Goal: Obtain resource: Obtain resource

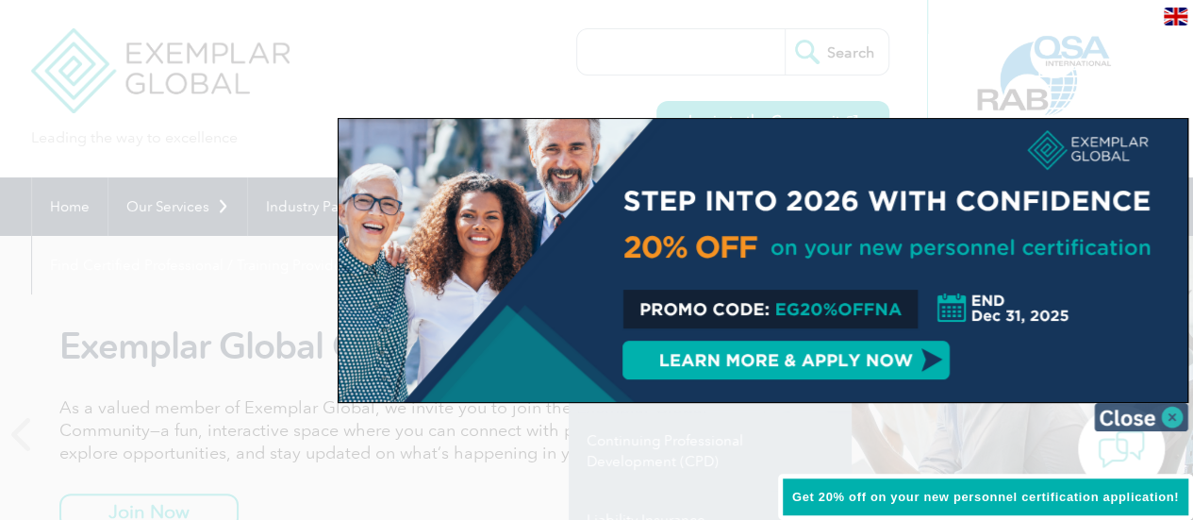
click at [1158, 414] on img at bounding box center [1141, 417] width 94 height 28
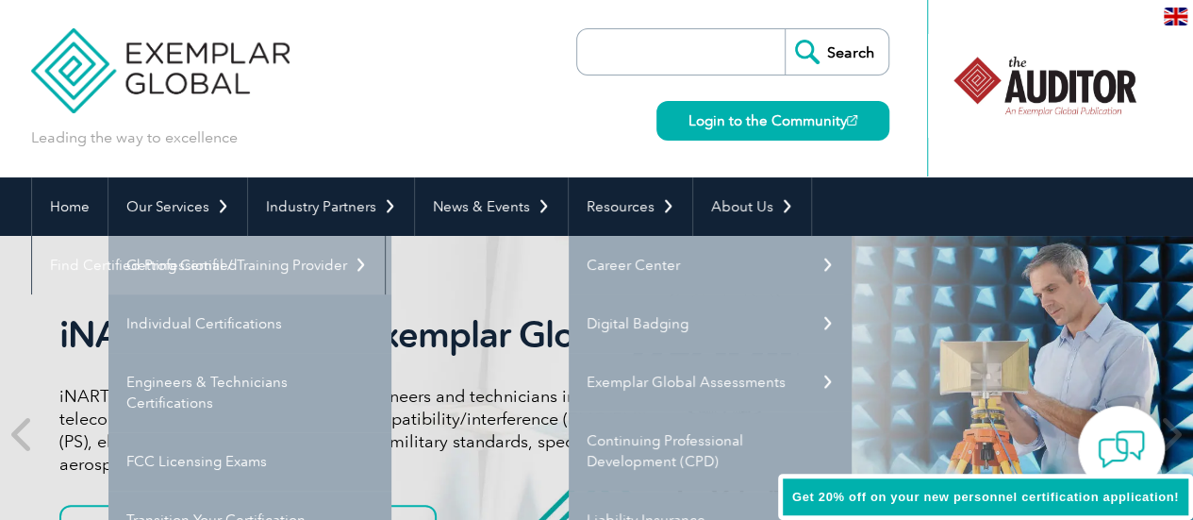
click at [202, 273] on link "Getting Certified" at bounding box center [249, 265] width 283 height 58
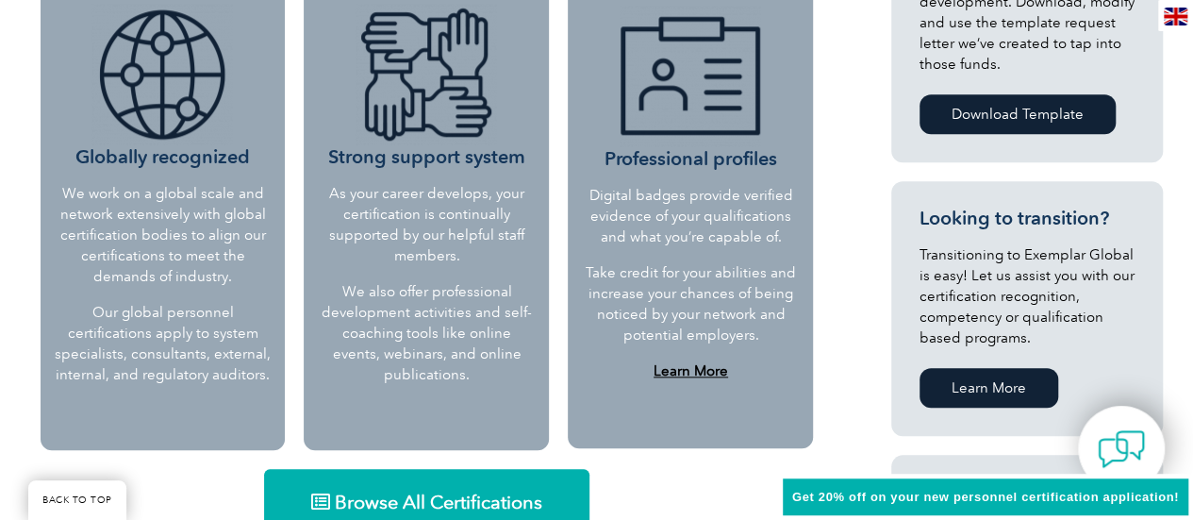
scroll to position [1037, 0]
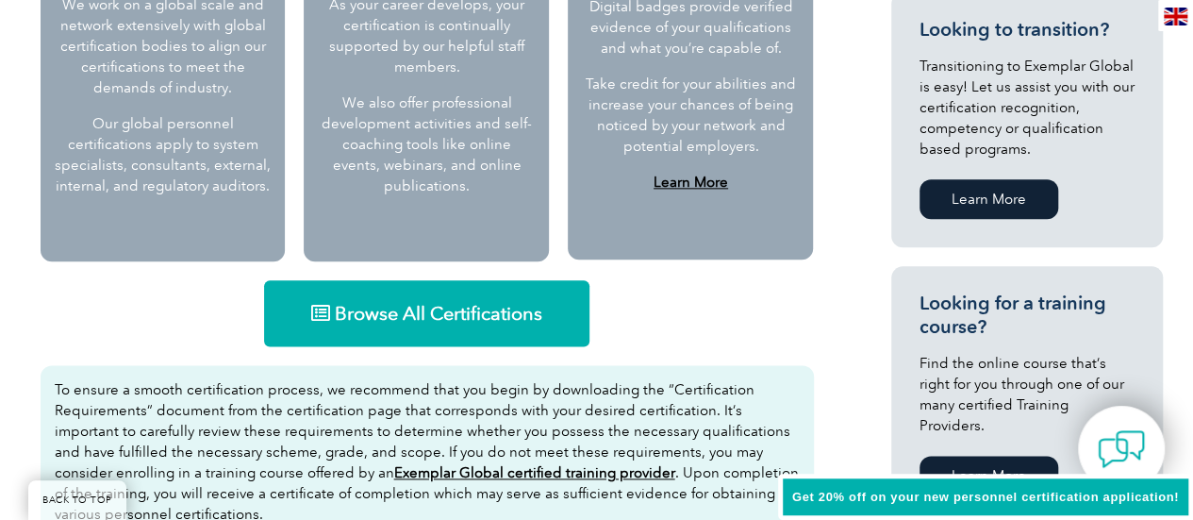
click at [483, 307] on span "Browse All Certifications" at bounding box center [438, 313] width 207 height 19
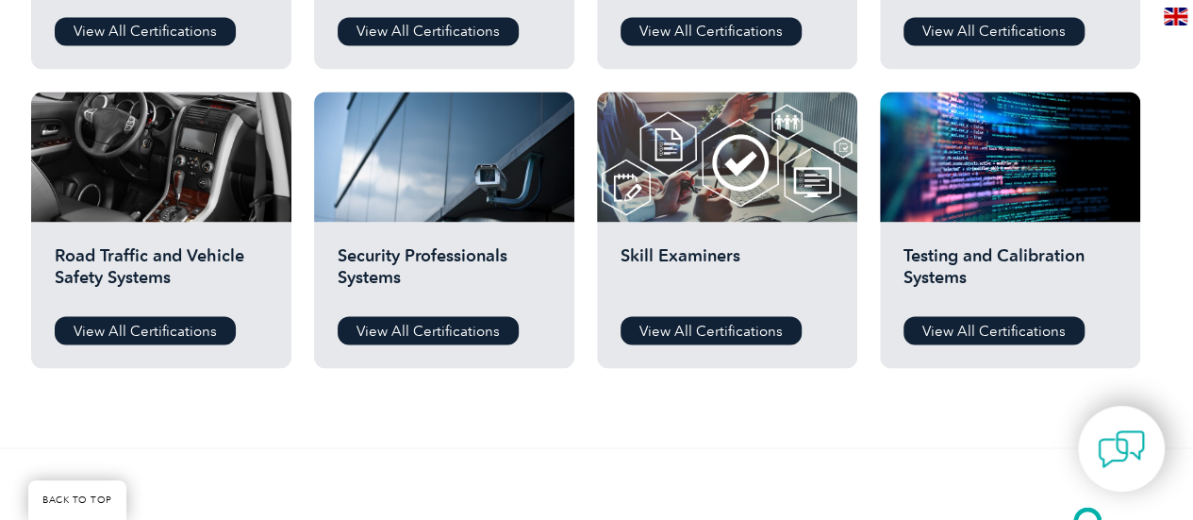
scroll to position [1415, 0]
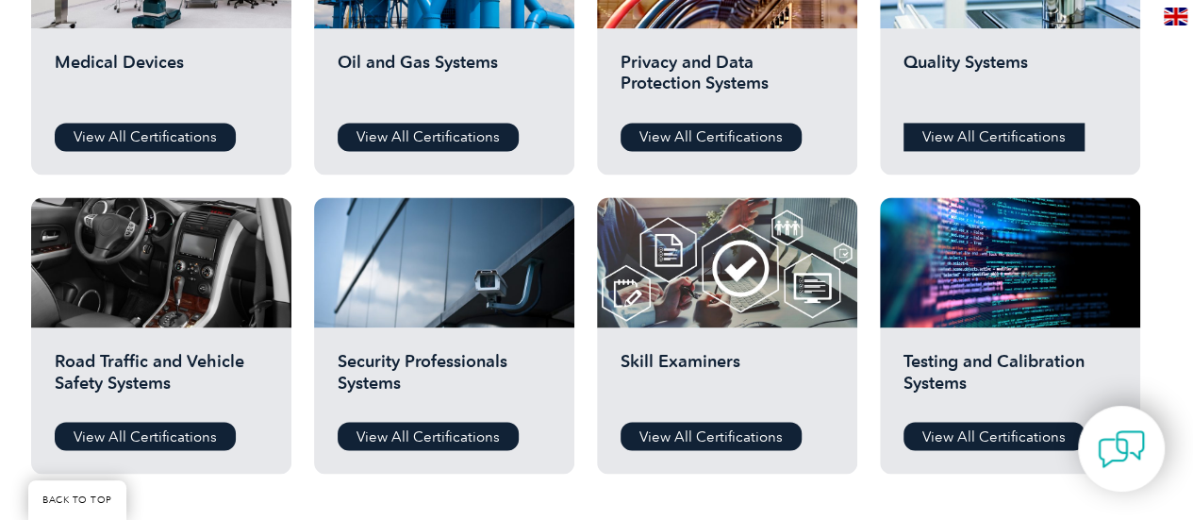
click at [980, 143] on link "View All Certifications" at bounding box center [993, 137] width 181 height 28
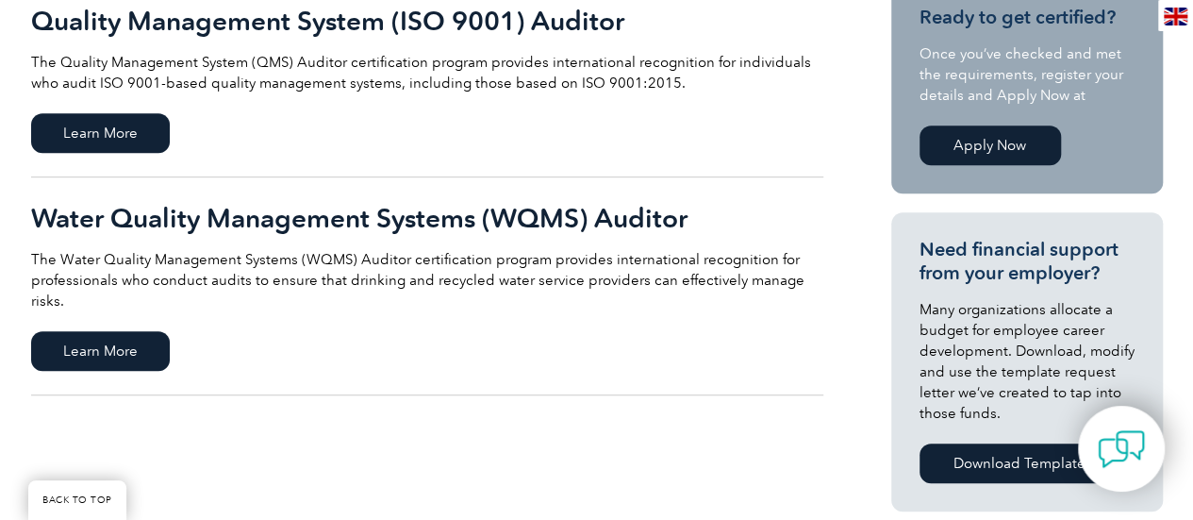
scroll to position [472, 0]
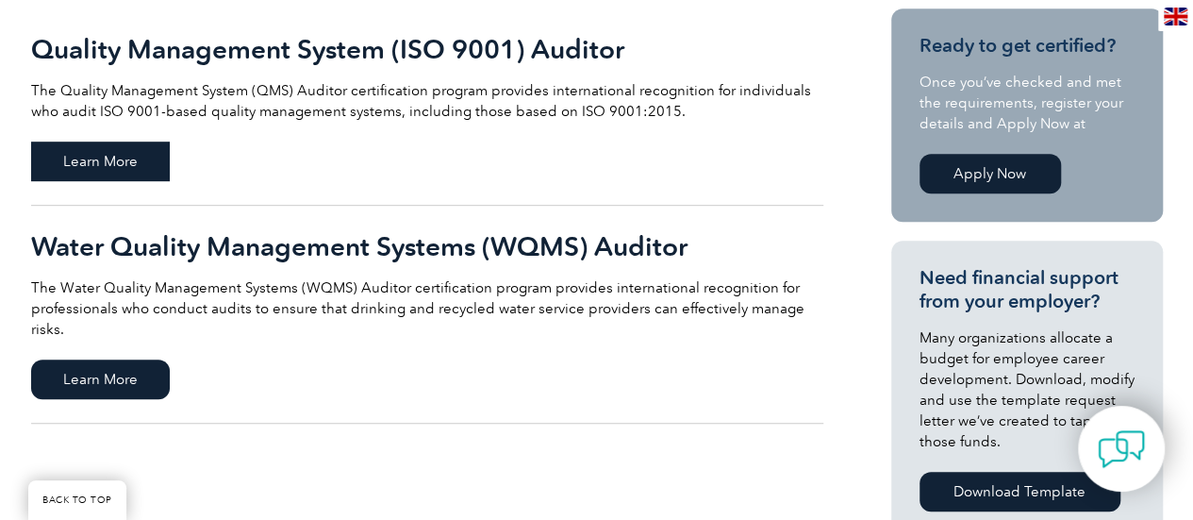
click at [144, 180] on span "Learn More" at bounding box center [100, 161] width 139 height 40
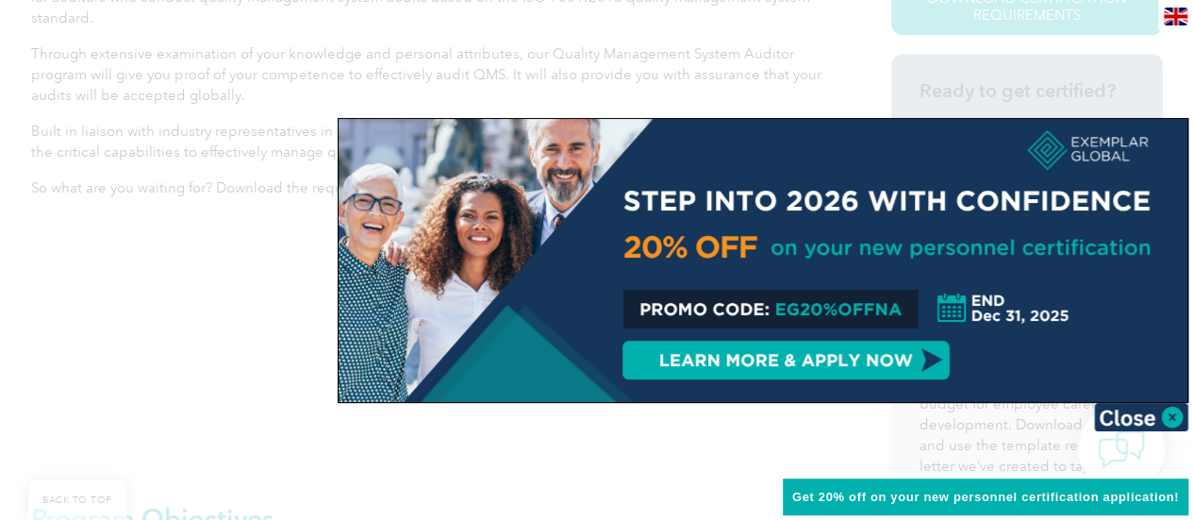
scroll to position [566, 0]
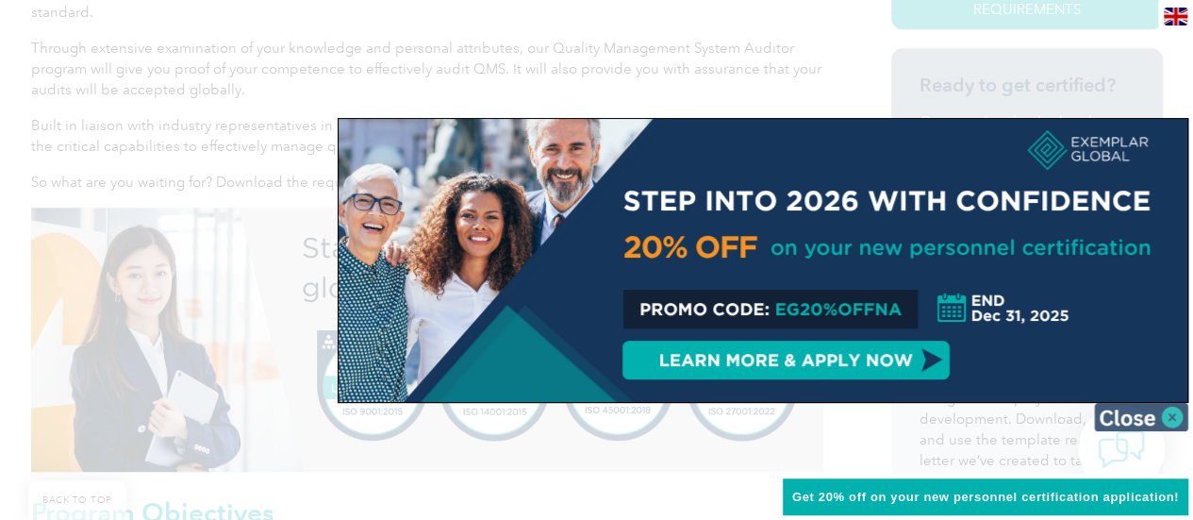
click at [1127, 406] on img at bounding box center [1141, 417] width 94 height 28
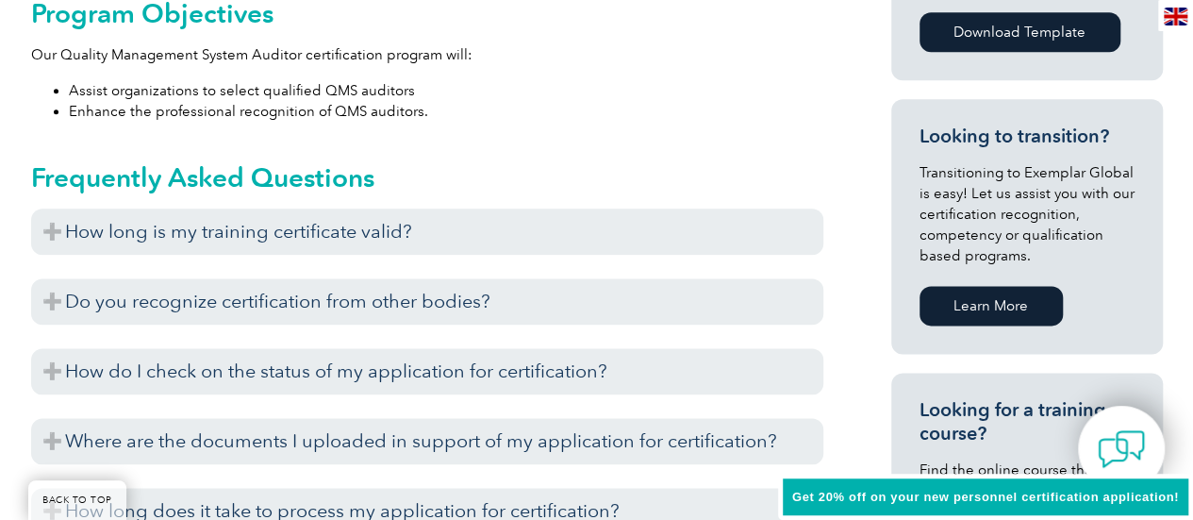
scroll to position [1132, 0]
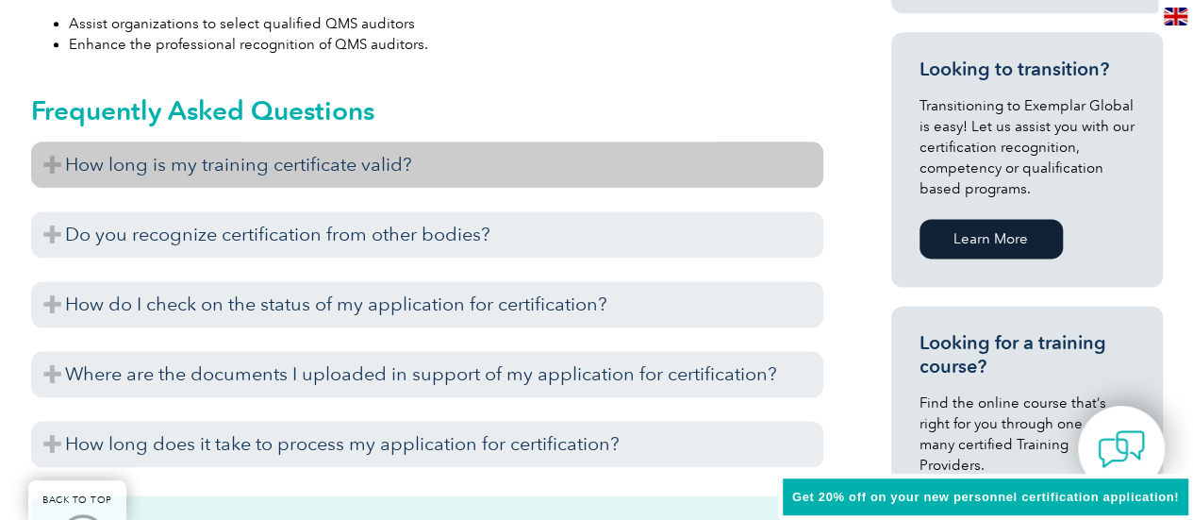
click at [47, 166] on h3 "How long is my training certificate valid?" at bounding box center [427, 164] width 792 height 46
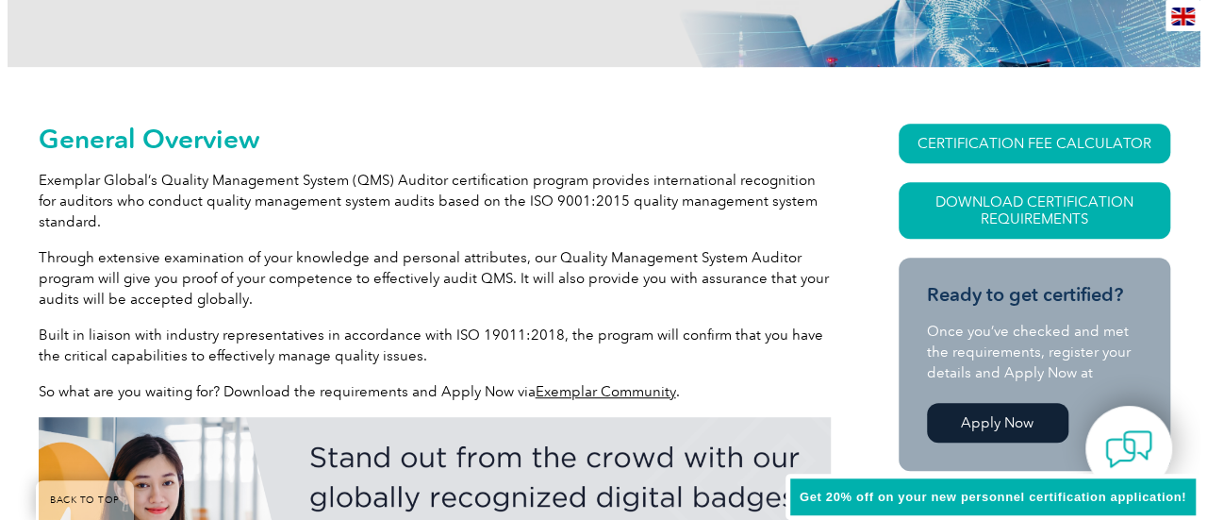
scroll to position [472, 0]
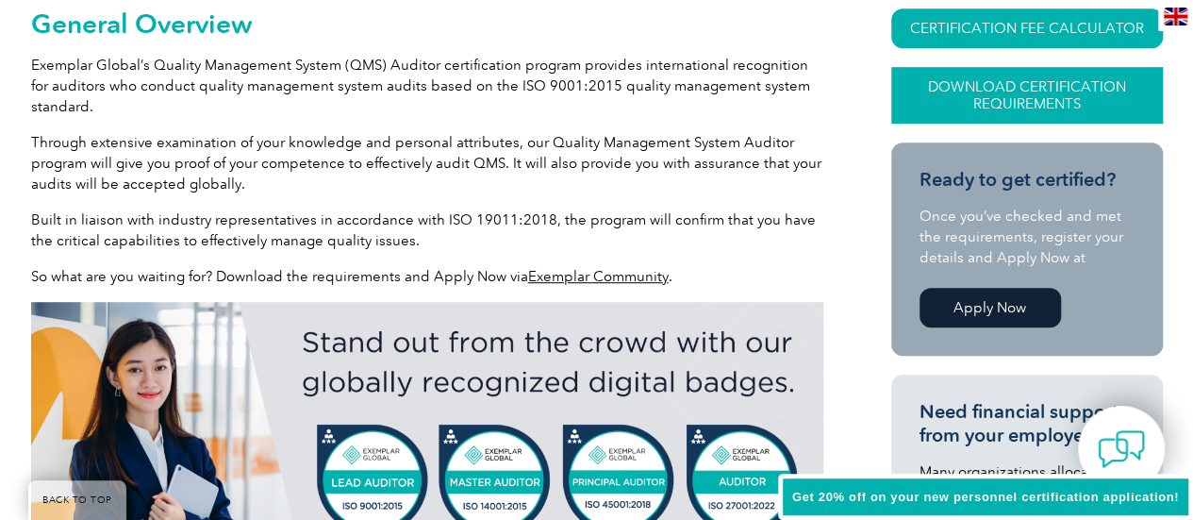
click at [982, 108] on link "Download Certification Requirements" at bounding box center [1027, 95] width 272 height 57
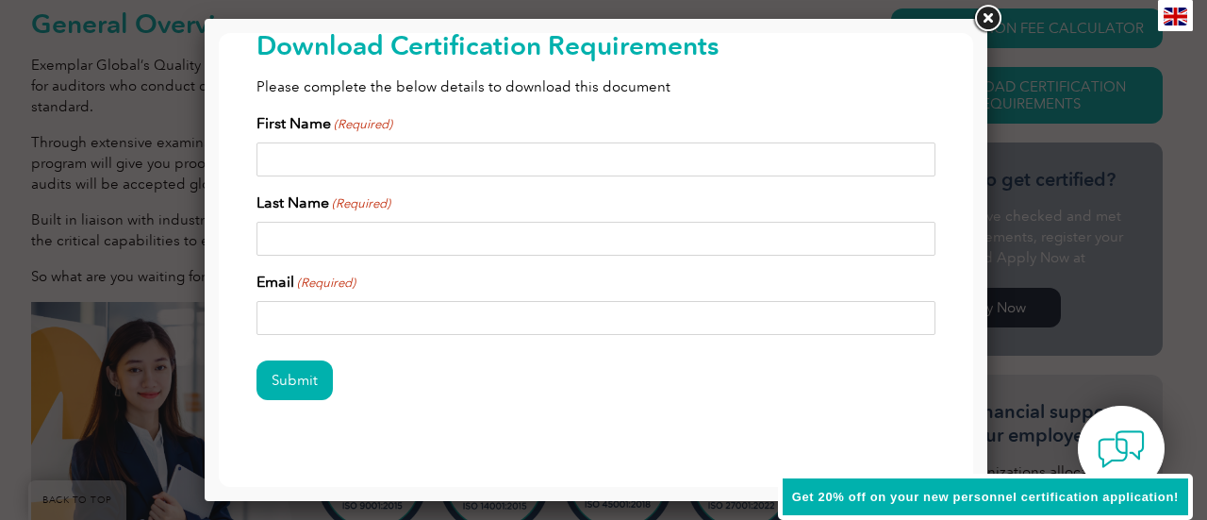
scroll to position [87, 0]
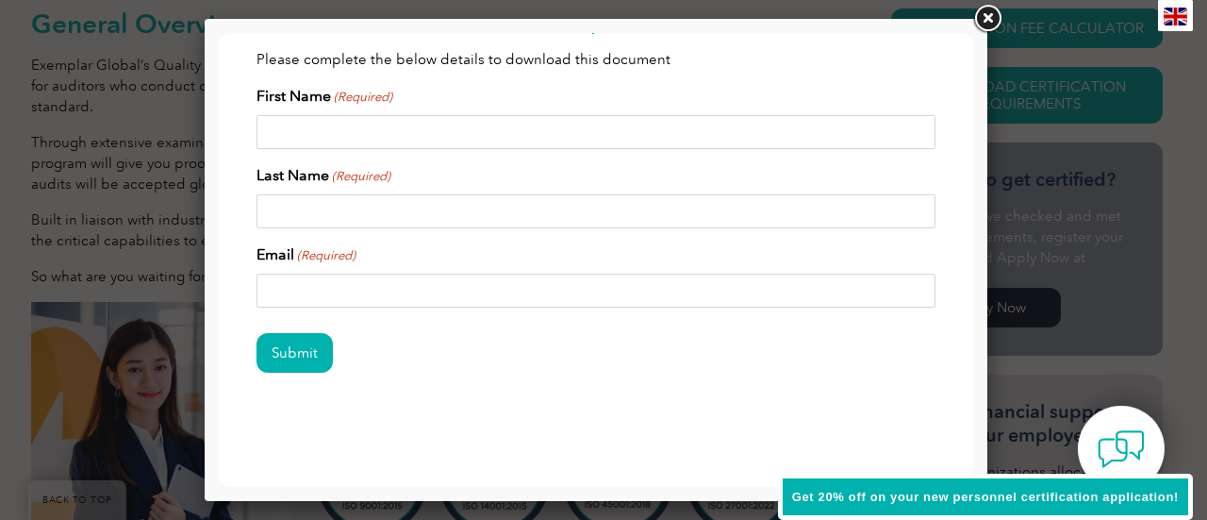
click at [424, 127] on input "First Name (Required)" at bounding box center [596, 132] width 679 height 34
type input "Carolyne"
click at [347, 211] on input "Last Name (Required)" at bounding box center [596, 211] width 679 height 34
type input "Prasad"
click at [346, 276] on input "Email (Required)" at bounding box center [596, 290] width 679 height 34
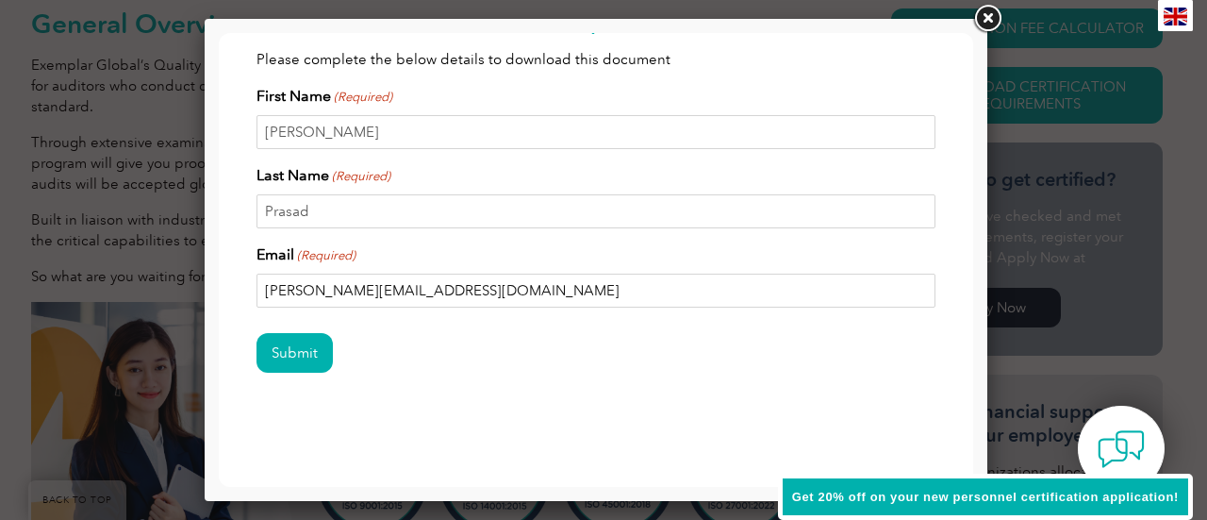
type input "carolyne.prasad@gmail.com"
click at [257, 333] on input "Submit" at bounding box center [295, 353] width 76 height 40
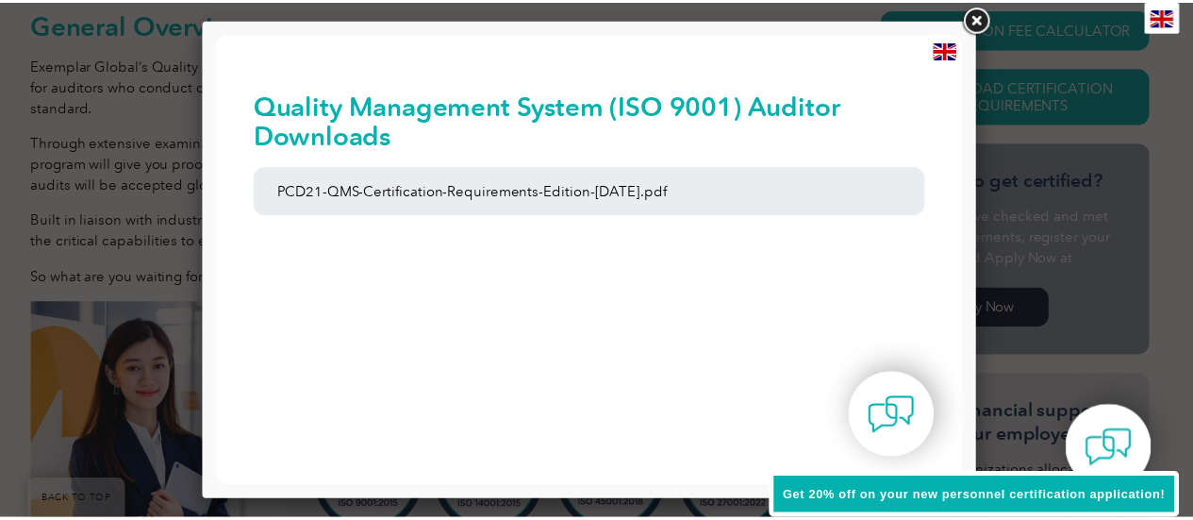
scroll to position [0, 0]
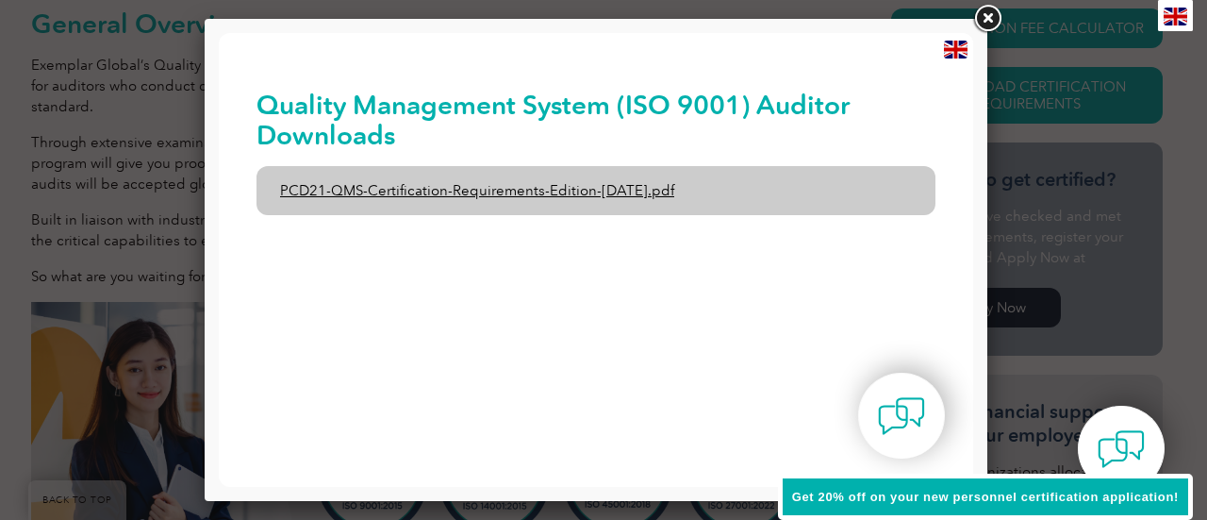
click at [497, 199] on link "PCD21-QMS-Certification-Requirements-Edition-2-April-2022.pdf" at bounding box center [596, 190] width 679 height 49
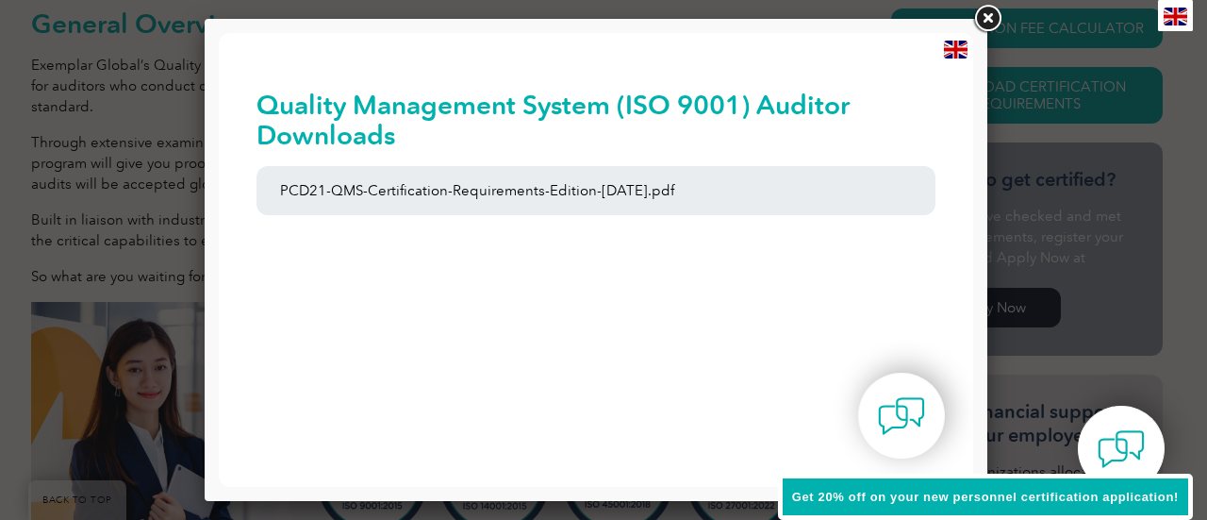
click at [988, 14] on link at bounding box center [987, 19] width 34 height 34
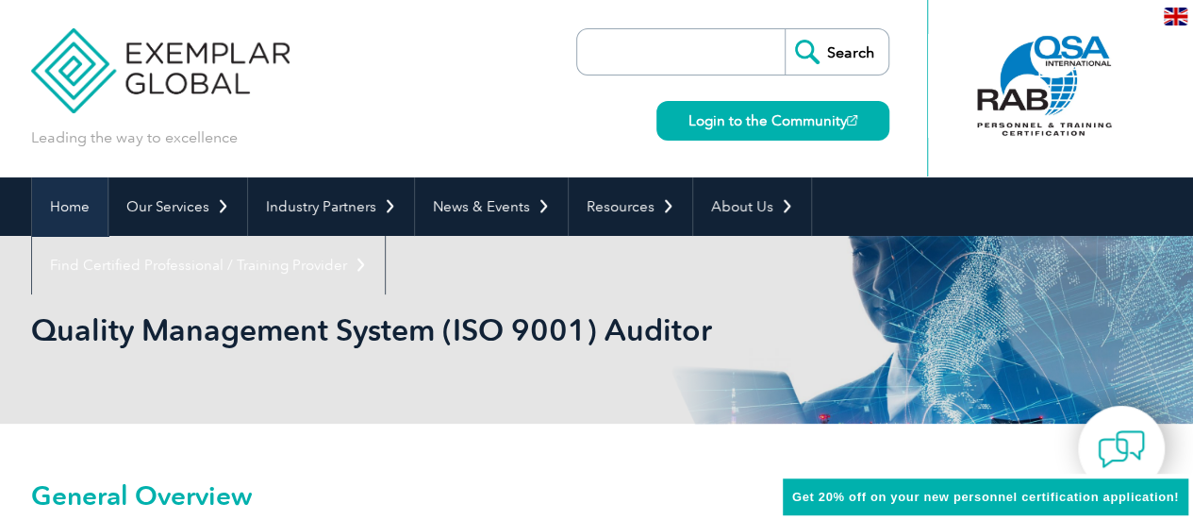
click at [83, 221] on link "Home" at bounding box center [69, 206] width 75 height 58
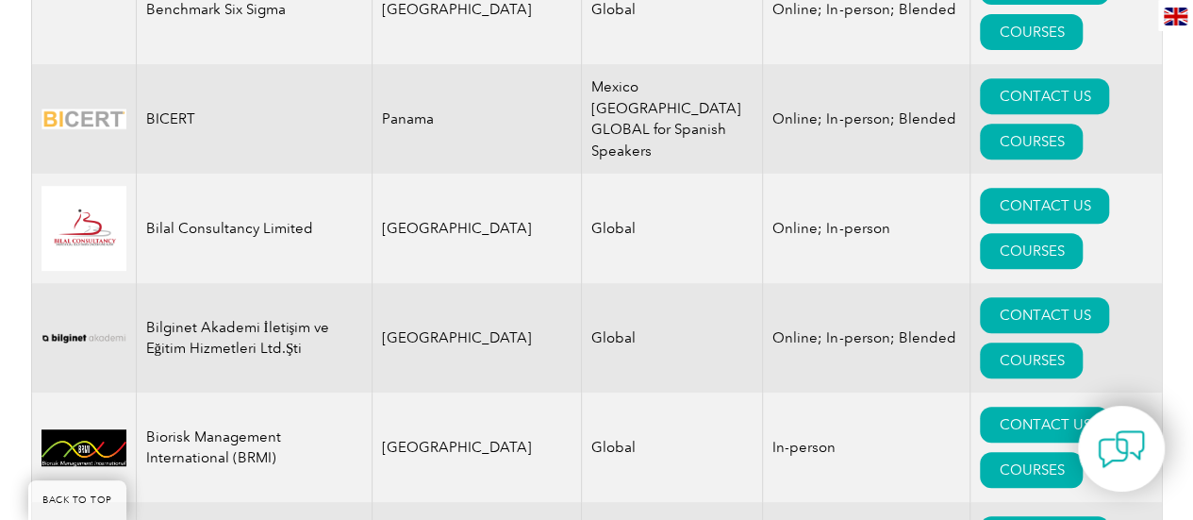
scroll to position [3961, 0]
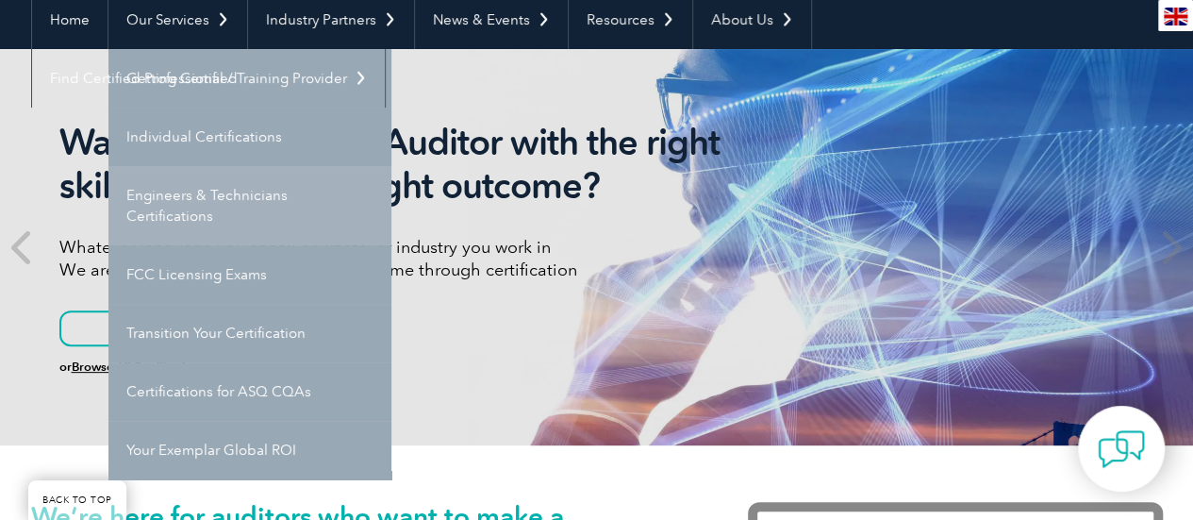
scroll to position [189, 0]
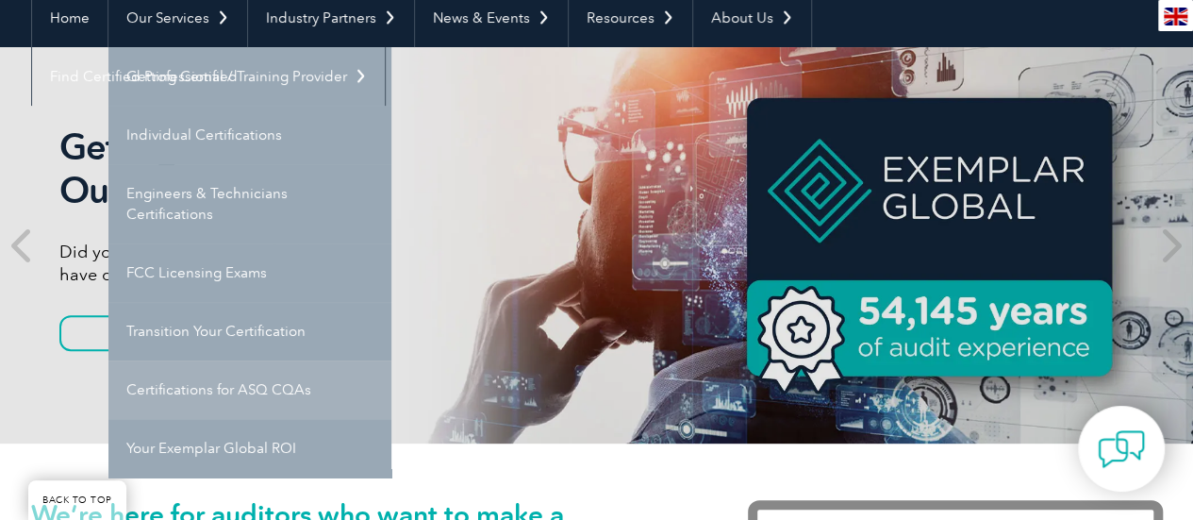
click at [141, 391] on link "Certifications for ASQ CQAs" at bounding box center [249, 389] width 283 height 58
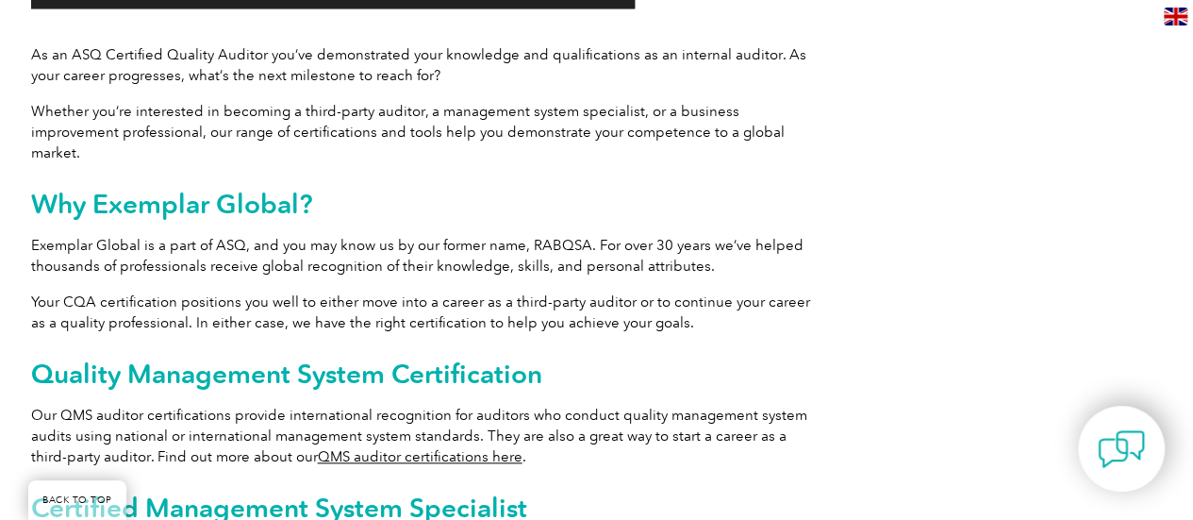
scroll to position [1037, 0]
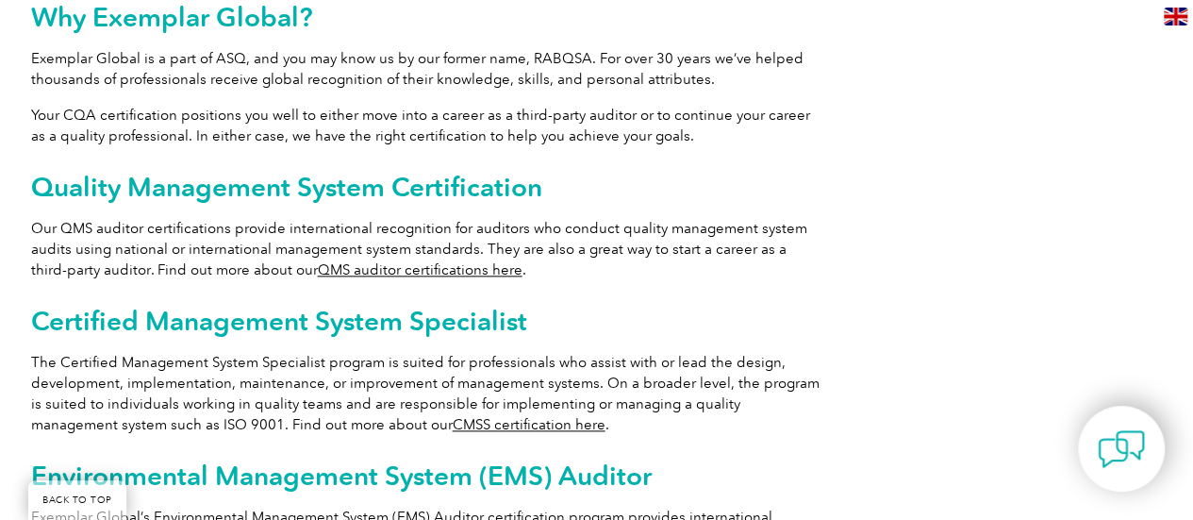
click at [390, 261] on link "QMS auditor certifications here" at bounding box center [420, 269] width 205 height 17
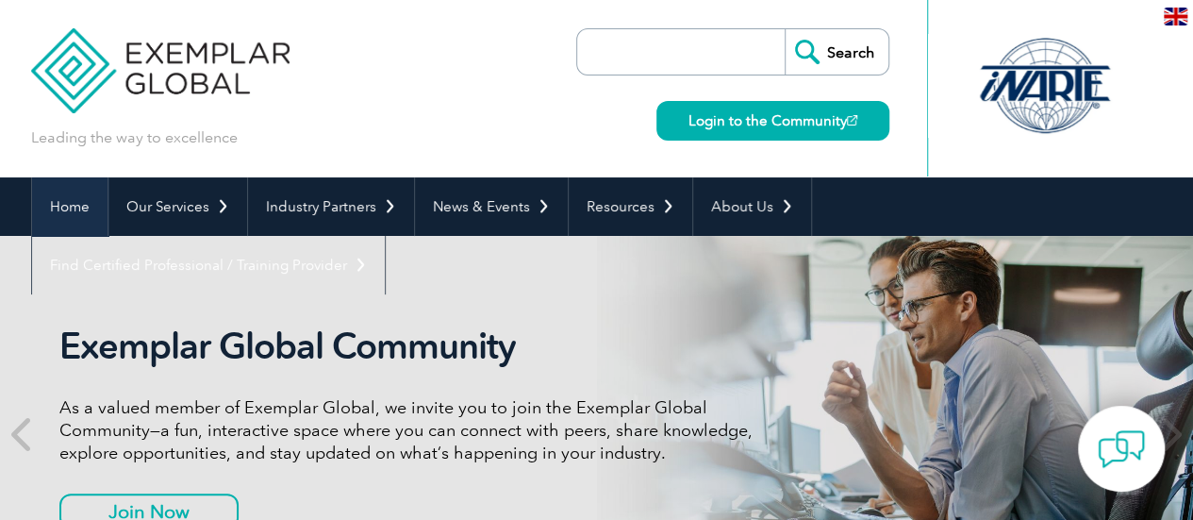
click at [55, 217] on link "Home" at bounding box center [69, 206] width 75 height 58
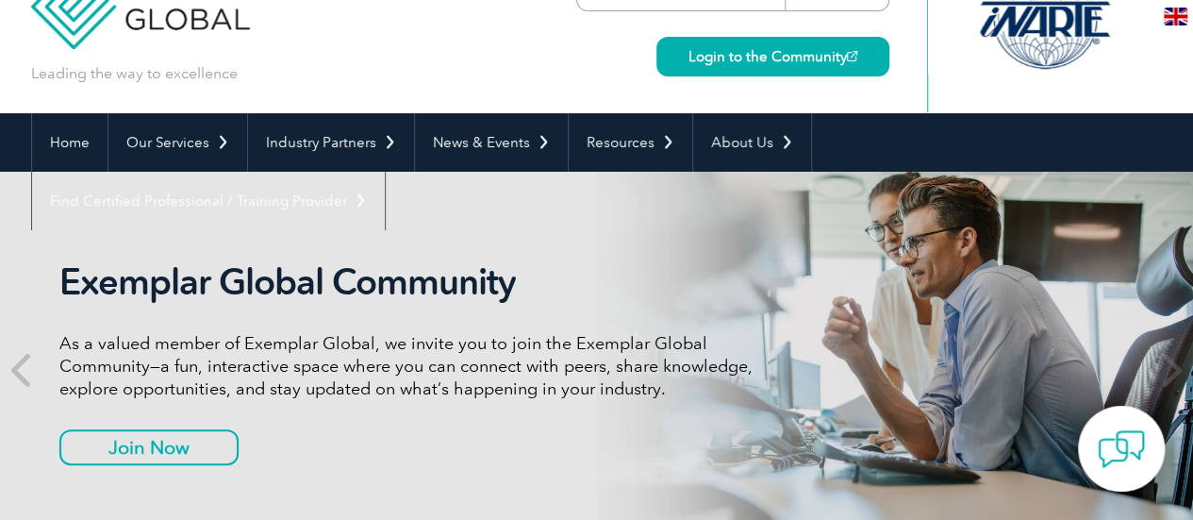
scroll to position [94, 0]
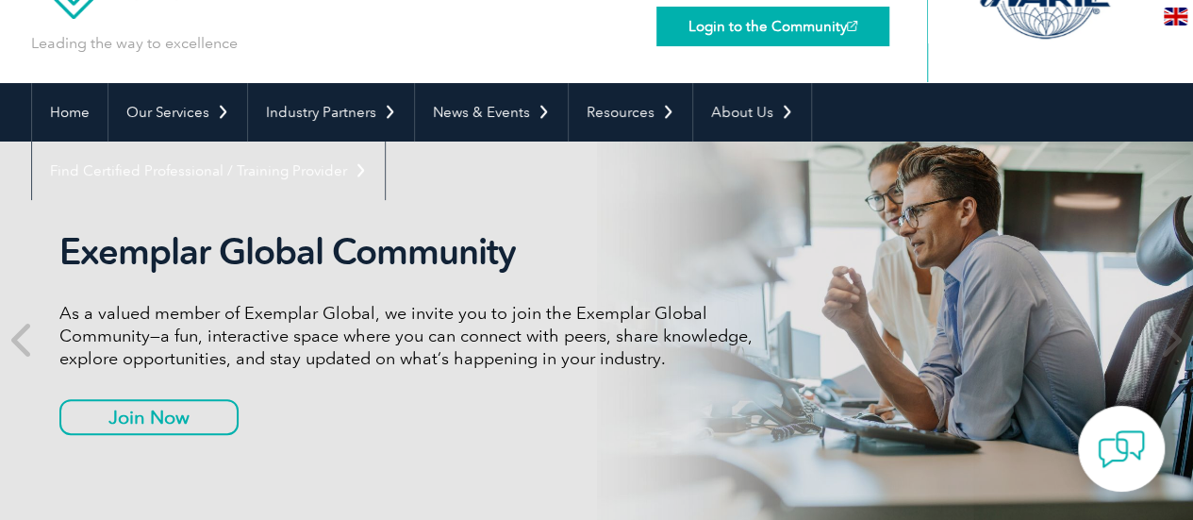
click at [739, 35] on link "Login to the Community" at bounding box center [772, 27] width 233 height 40
